Goal: Check status: Check status

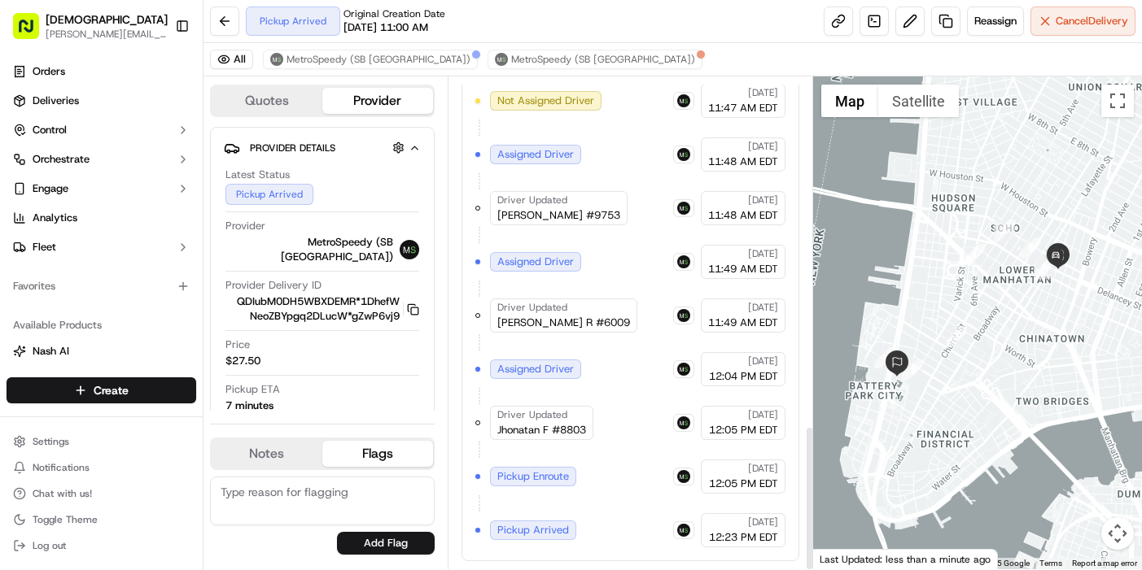
scroll to position [1185, 0]
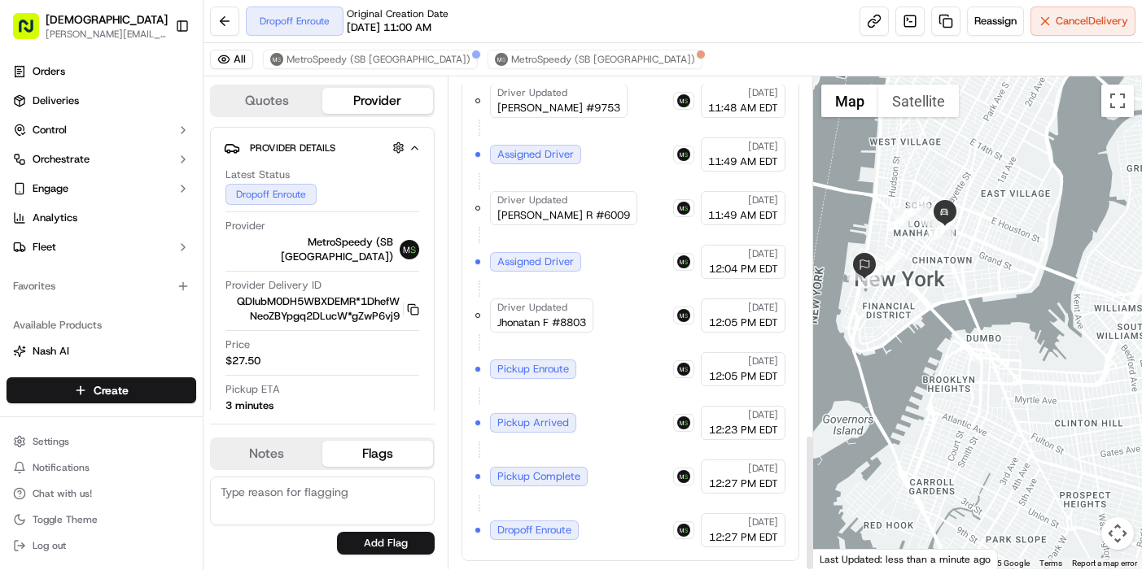
scroll to position [1292, 0]
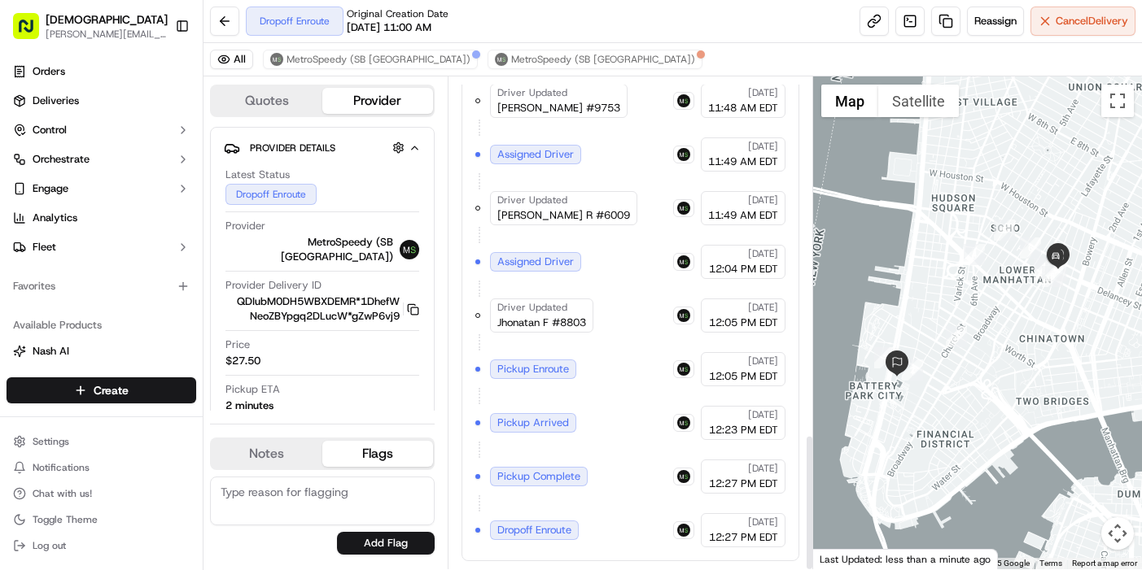
scroll to position [1292, 0]
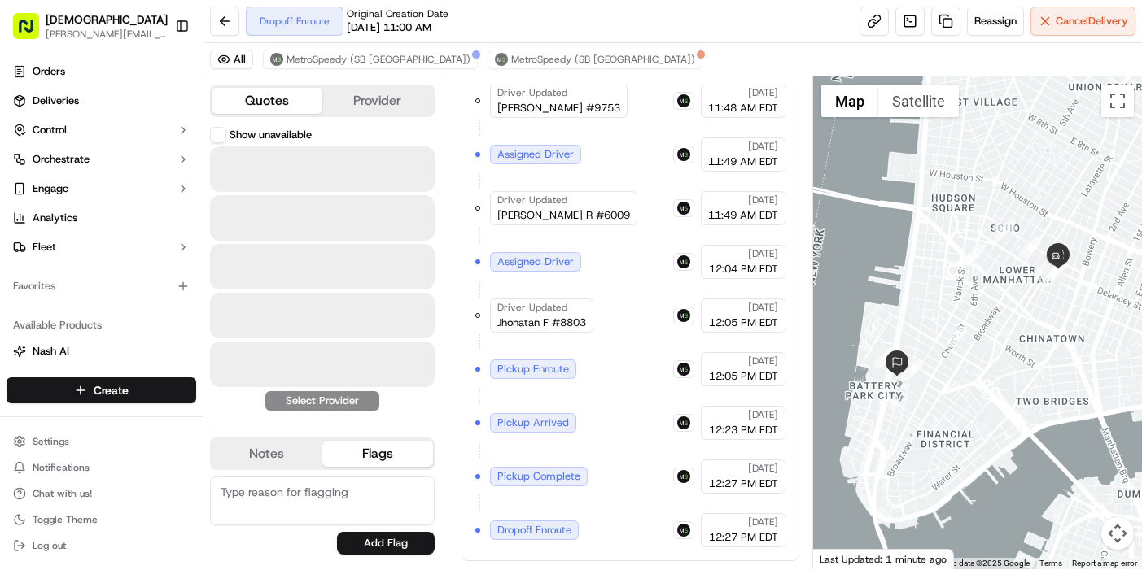
click at [271, 103] on button "Quotes" at bounding box center [267, 101] width 111 height 26
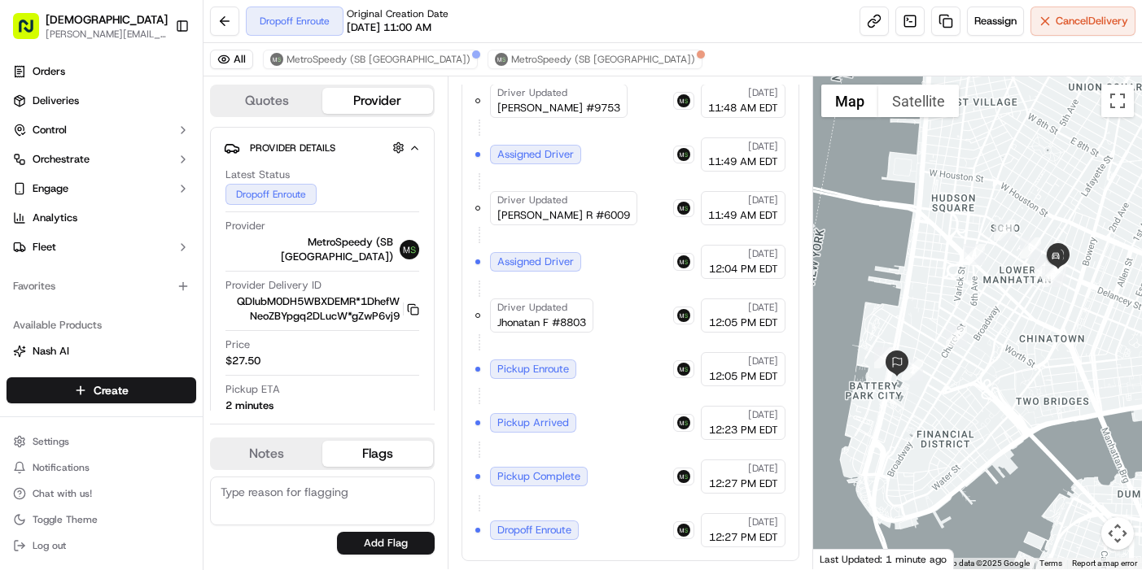
click at [411, 99] on button "Provider" at bounding box center [377, 101] width 111 height 26
